Goal: Task Accomplishment & Management: Manage account settings

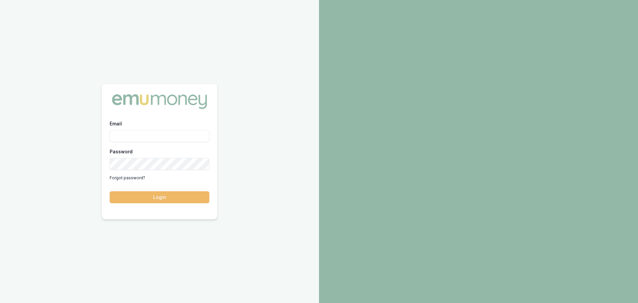
type input "jack.armstrong@emumoney.com.au"
drag, startPoint x: 144, startPoint y: 200, endPoint x: 142, endPoint y: 203, distance: 3.4
click at [144, 200] on button "Login" at bounding box center [160, 197] width 100 height 12
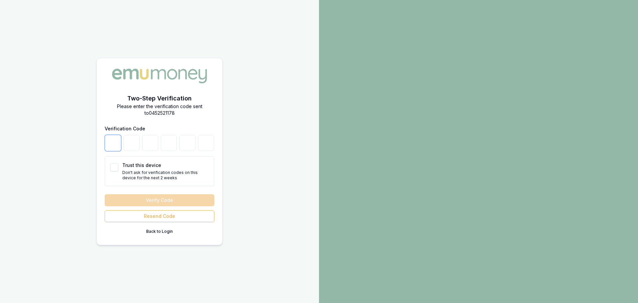
click at [115, 144] on input "number" at bounding box center [113, 143] width 16 height 16
type input "1"
type input "0"
type input "5"
type input "3"
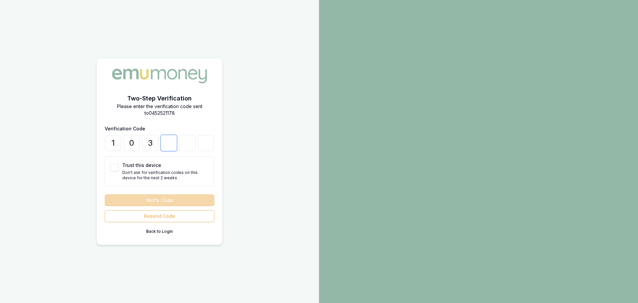
type input "5"
type input "3"
type input "7"
click at [105, 194] on button "Verify Code" at bounding box center [160, 200] width 110 height 12
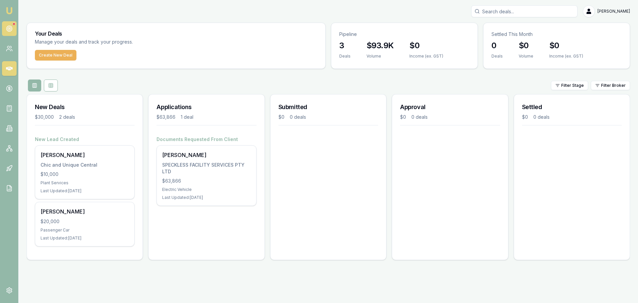
click at [5, 27] on link at bounding box center [9, 28] width 15 height 15
